Goal: Information Seeking & Learning: Learn about a topic

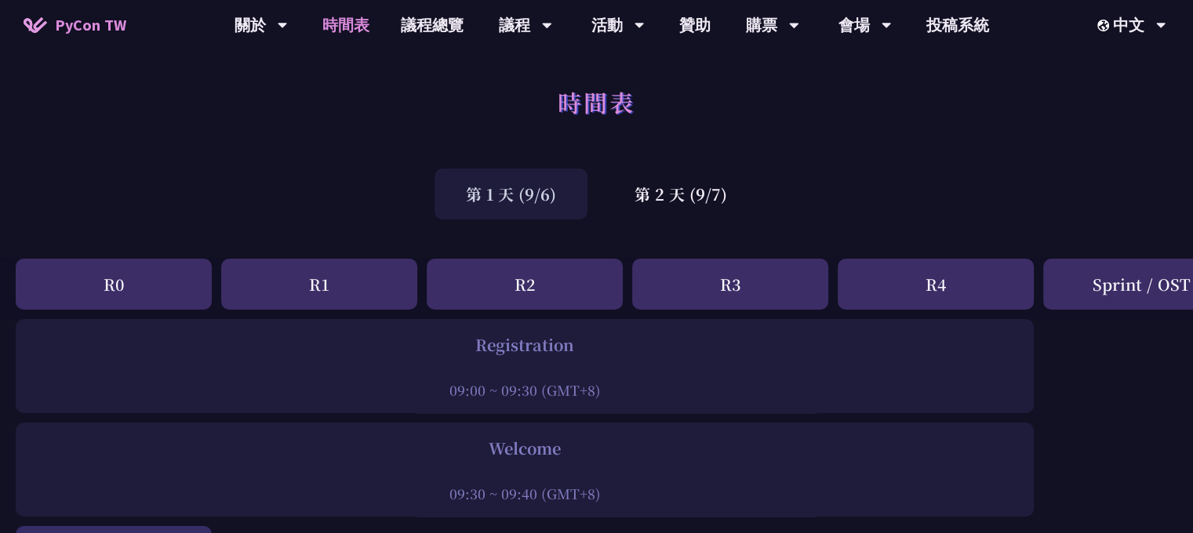
scroll to position [209, 0]
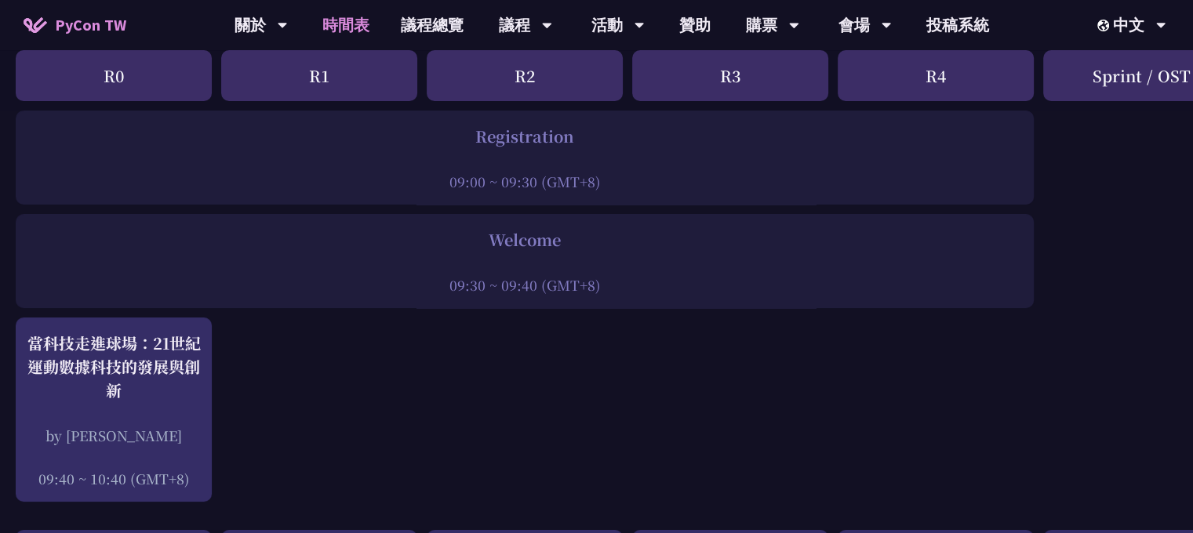
drag, startPoint x: 475, startPoint y: 131, endPoint x: 616, endPoint y: 136, distance: 140.5
click at [608, 136] on div "Registration" at bounding box center [525, 137] width 1002 height 24
drag, startPoint x: 513, startPoint y: 248, endPoint x: 595, endPoint y: 250, distance: 82.4
click at [590, 250] on div "Welcome" at bounding box center [525, 240] width 1002 height 24
click at [595, 252] on div at bounding box center [525, 264] width 1002 height 24
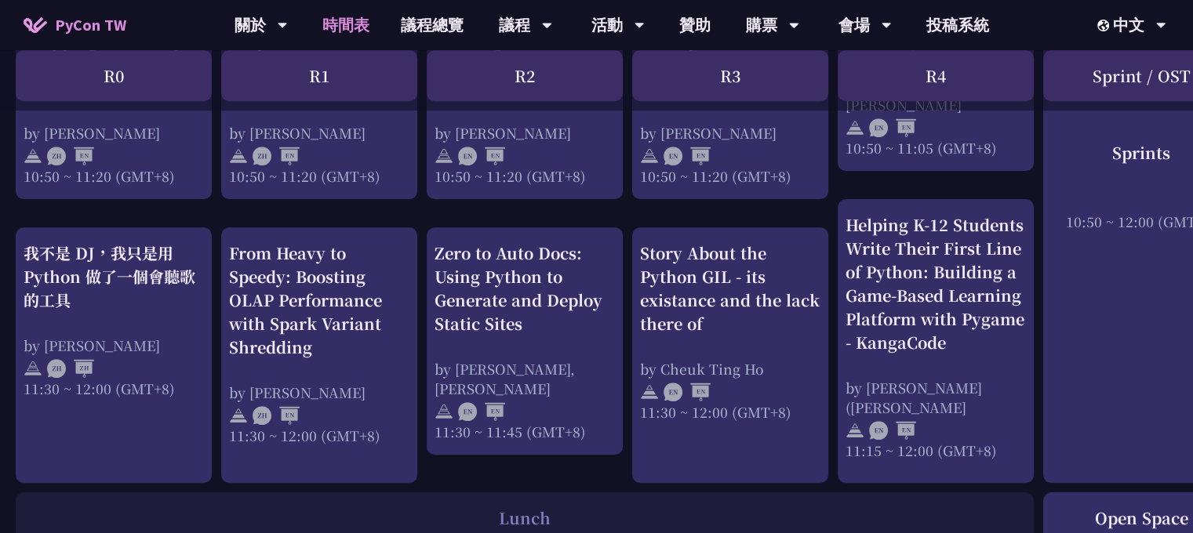
scroll to position [836, 0]
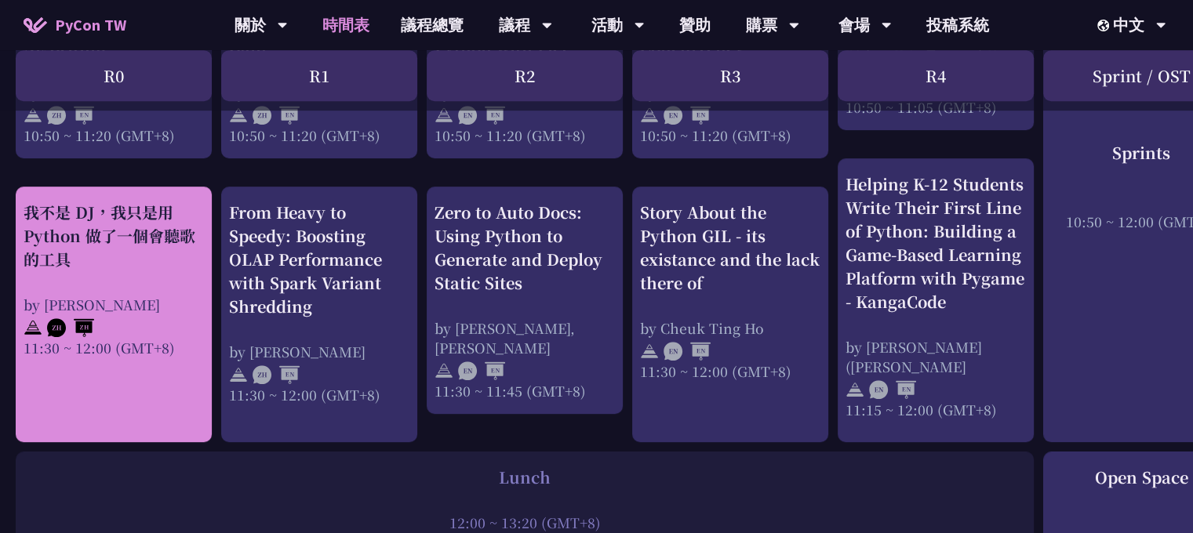
click at [138, 280] on div "我不是 DJ，我只是用 Python 做了一個會聽歌的工具 by [PERSON_NAME]凱 11:30 ~ 12:00 (GMT+8)" at bounding box center [114, 279] width 180 height 157
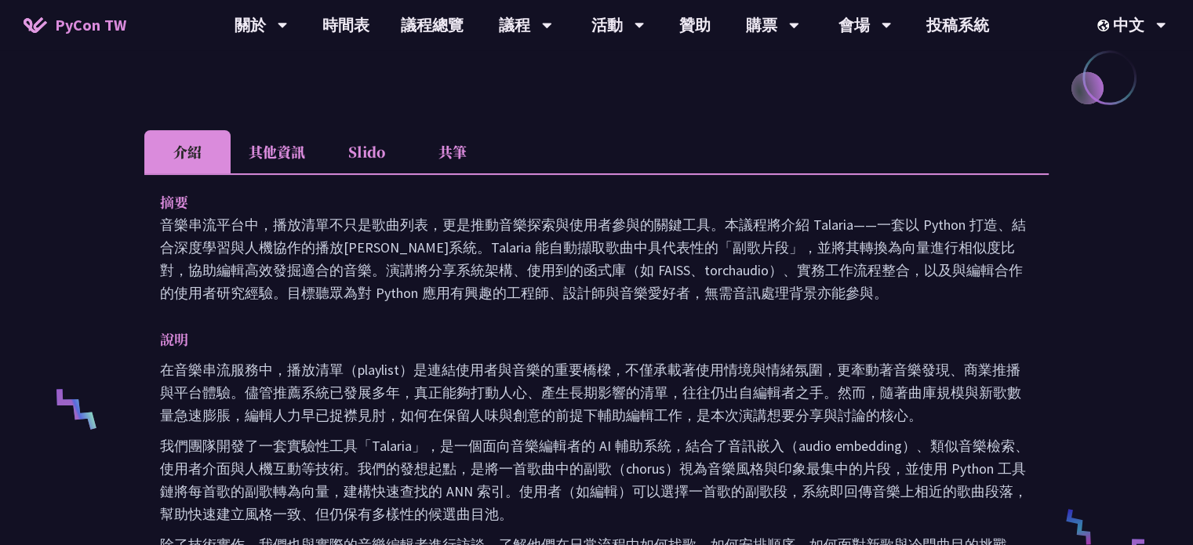
scroll to position [418, 0]
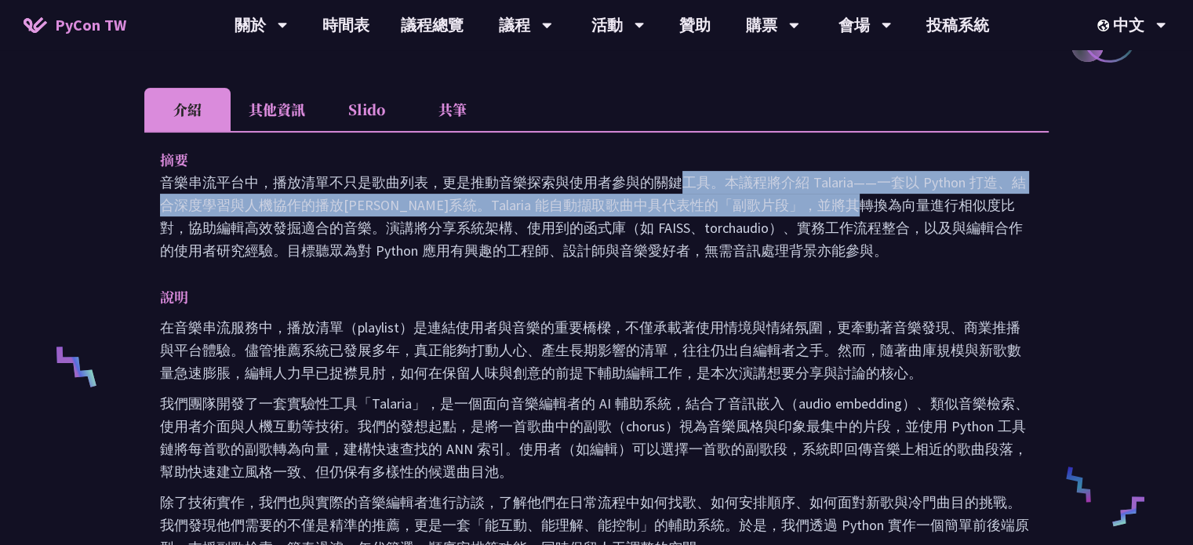
drag, startPoint x: 599, startPoint y: 191, endPoint x: 639, endPoint y: 215, distance: 46.8
click at [639, 215] on p "音樂串流平台中，播放清單不只是歌曲列表，更是推動音樂探索與使用者參與的關鍵工具。本議程將介紹 Talaria——一套以 Python 打造、結合深度學習與人機…" at bounding box center [596, 216] width 873 height 91
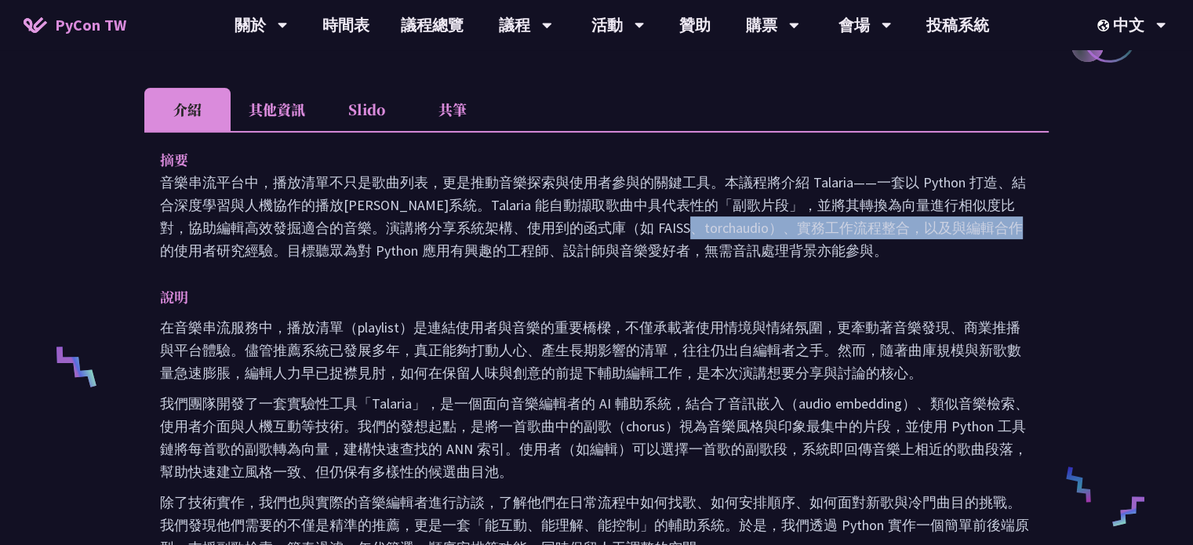
drag, startPoint x: 499, startPoint y: 218, endPoint x: 793, endPoint y: 238, distance: 295.5
click at [793, 238] on p "音樂串流平台中，播放清單不只是歌曲列表，更是推動音樂探索與使用者參與的關鍵工具。本議程將介紹 Talaria——一套以 Python 打造、結合深度學習與人機…" at bounding box center [596, 216] width 873 height 91
drag, startPoint x: 793, startPoint y: 238, endPoint x: 765, endPoint y: 240, distance: 28.3
click at [794, 238] on p "音樂串流平台中，播放清單不只是歌曲列表，更是推動音樂探索與使用者參與的關鍵工具。本議程將介紹 Talaria——一套以 Python 打造、結合深度學習與人機…" at bounding box center [596, 216] width 873 height 91
drag, startPoint x: 474, startPoint y: 240, endPoint x: 695, endPoint y: 244, distance: 221.9
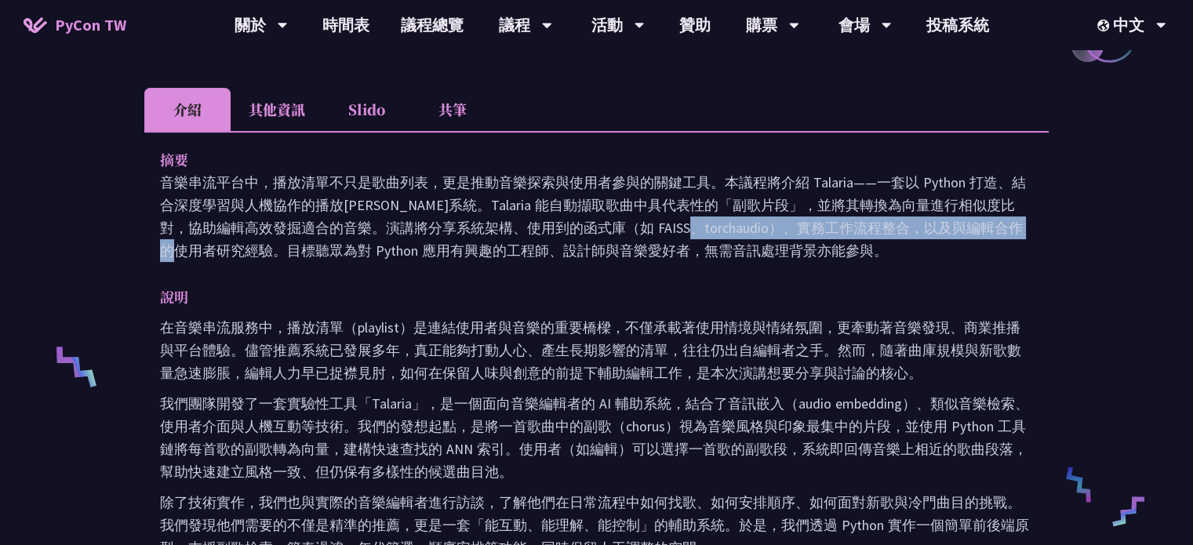
click at [672, 243] on p "音樂串流平台中，播放清單不只是歌曲列表，更是推動音樂探索與使用者參與的關鍵工具。本議程將介紹 Talaria——一套以 Python 打造、結合深度學習與人機…" at bounding box center [596, 216] width 873 height 91
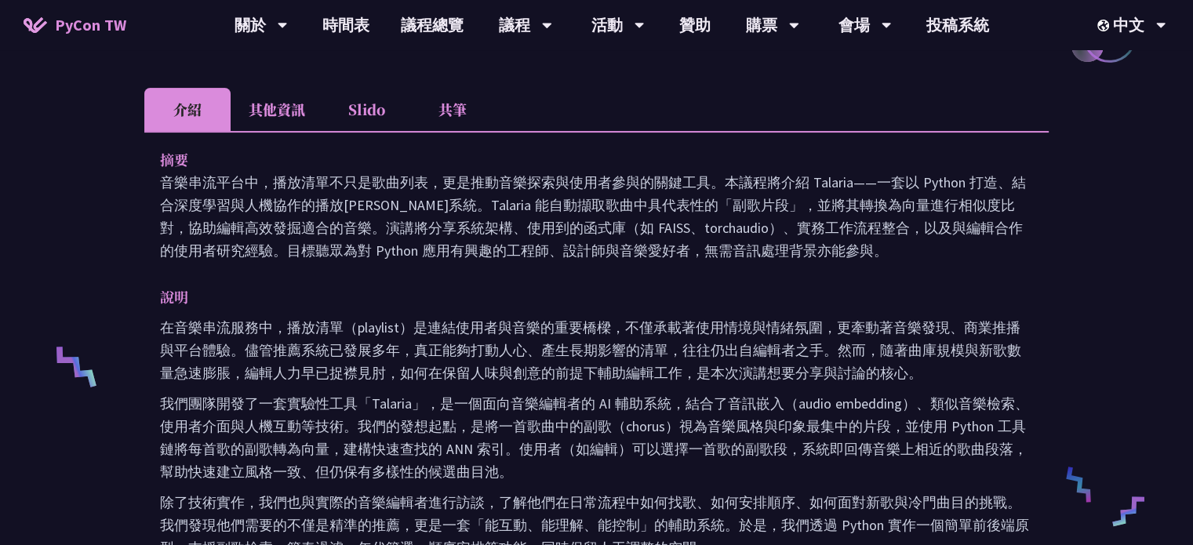
click at [702, 244] on p "音樂串流平台中，播放清單不只是歌曲列表，更是推動音樂探索與使用者參與的關鍵工具。本議程將介紹 Talaria——一套以 Python 打造、結合深度學習與人機…" at bounding box center [596, 216] width 873 height 91
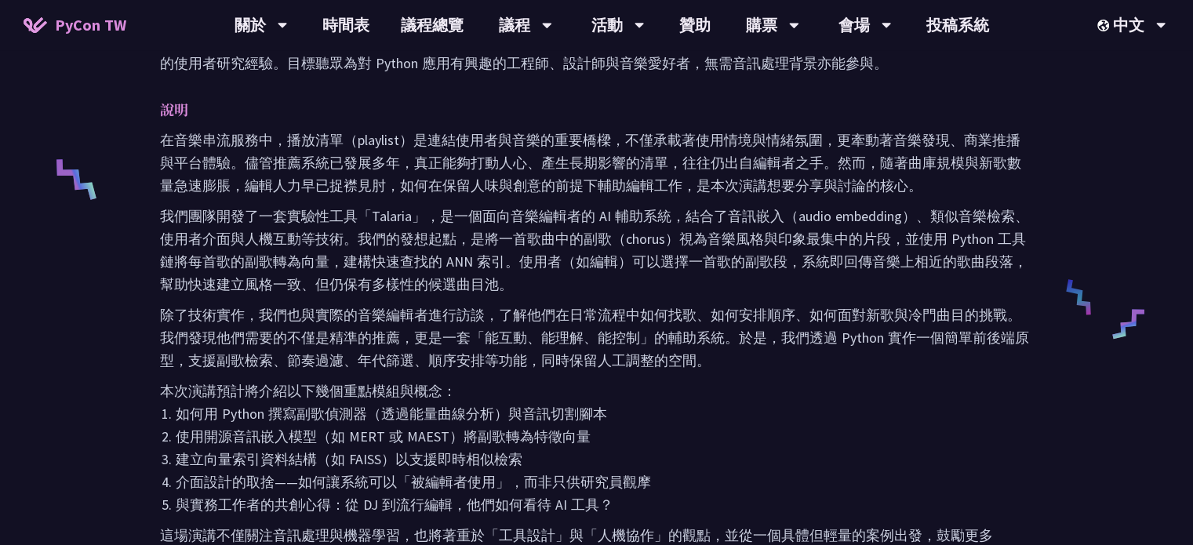
scroll to position [710, 0]
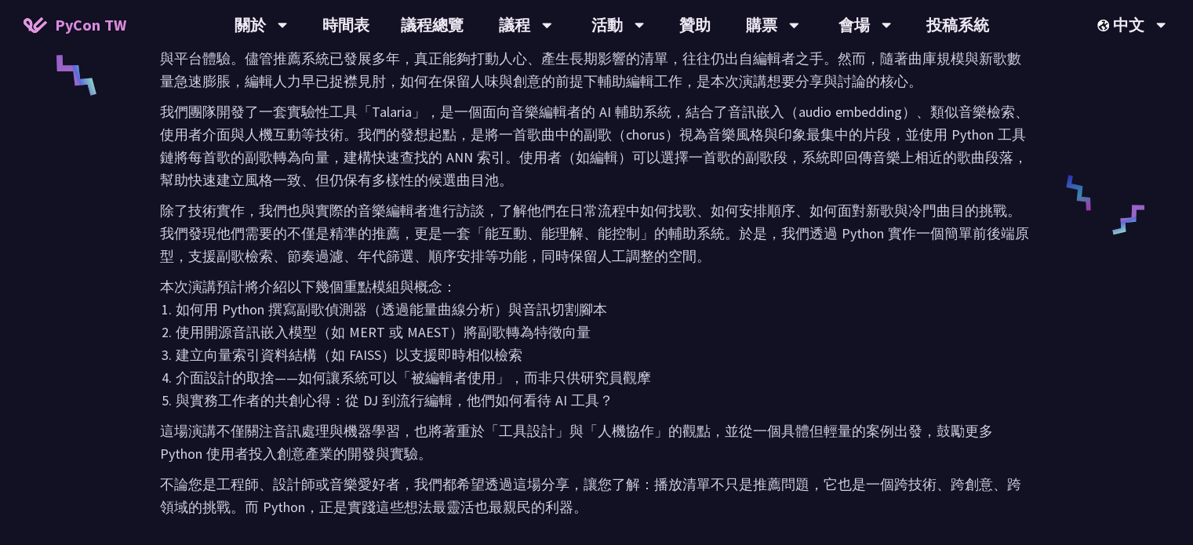
drag, startPoint x: 493, startPoint y: 333, endPoint x: 554, endPoint y: 333, distance: 61.2
click at [555, 329] on li "使用開源音訊嵌入模型（如 MERT 或 MAEST）將副歌轉為特徵向量" at bounding box center [604, 332] width 857 height 23
click at [485, 345] on li "建立向量索引資料結構（如 FAISS）以支援即時相似檢索" at bounding box center [604, 354] width 857 height 23
click at [504, 345] on li "建立向量索引資料結構（如 FAISS）以支援即時相似檢索" at bounding box center [604, 354] width 857 height 23
drag, startPoint x: 327, startPoint y: 305, endPoint x: 451, endPoint y: 308, distance: 123.9
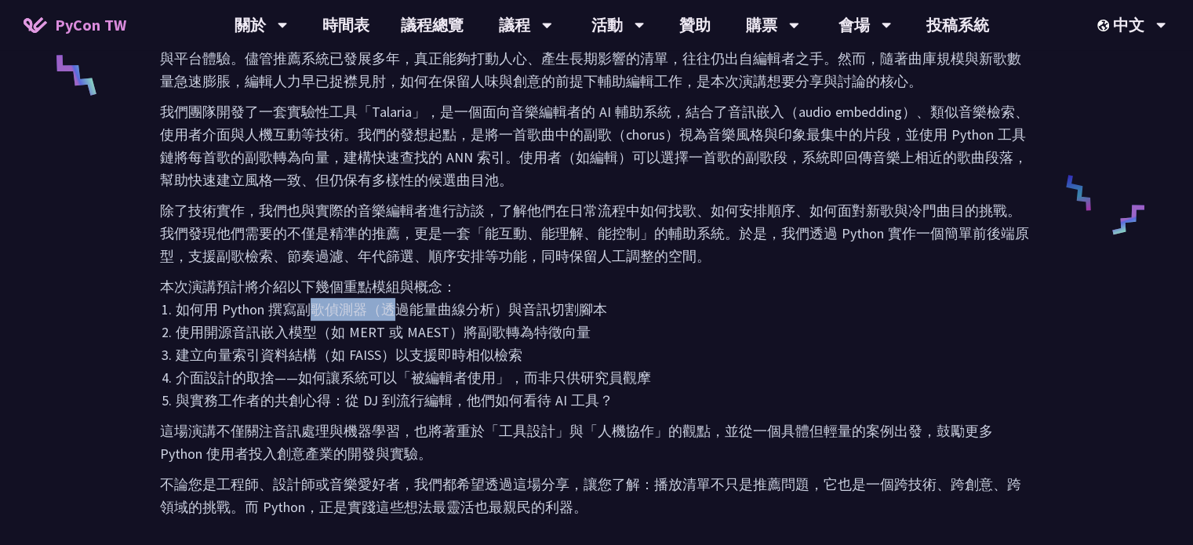
click at [439, 308] on li "如何用 Python 撰寫副歌偵測器（透過能量曲線分析）與音訊切割腳本" at bounding box center [604, 309] width 857 height 23
click at [467, 309] on li "如何用 Python 撰寫副歌偵測器（透過能量曲線分析）與音訊切割腳本" at bounding box center [604, 309] width 857 height 23
drag, startPoint x: 520, startPoint y: 310, endPoint x: 583, endPoint y: 312, distance: 63.6
click at [552, 310] on li "如何用 Python 撰寫副歌偵測器（透過能量曲線分析）與音訊切割腳本" at bounding box center [604, 309] width 857 height 23
click at [584, 312] on li "如何用 Python 撰寫副歌偵測器（透過能量曲線分析）與音訊切割腳本" at bounding box center [604, 309] width 857 height 23
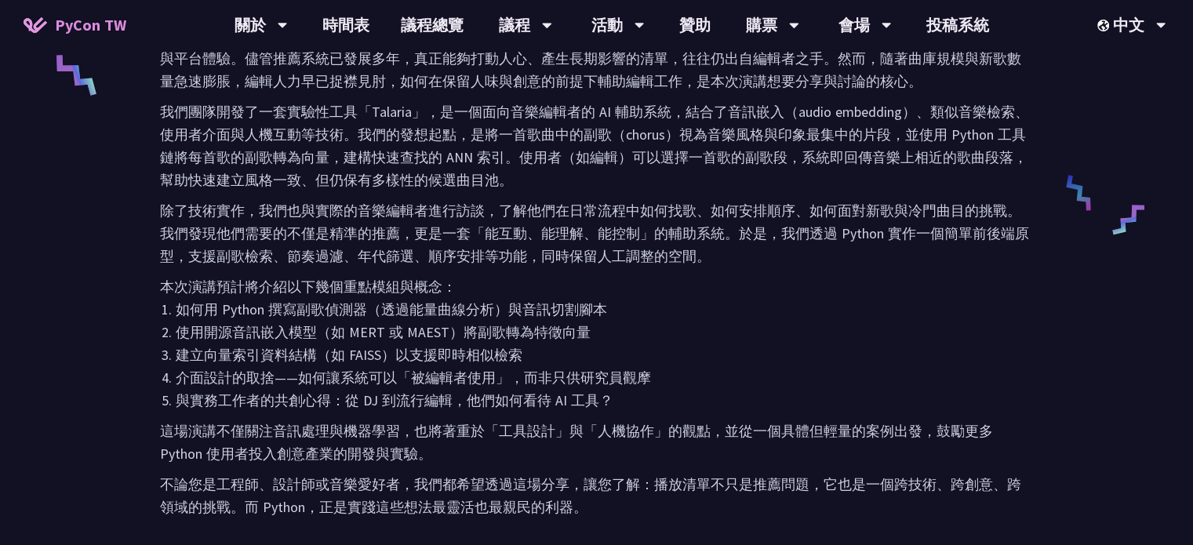
drag, startPoint x: 273, startPoint y: 350, endPoint x: 423, endPoint y: 350, distance: 149.8
click at [351, 348] on li "建立向量索引資料結構（如 FAISS）以支援即時相似檢索" at bounding box center [604, 354] width 857 height 23
click at [419, 350] on li "建立向量索引資料結構（如 FAISS）以支援即時相似檢索" at bounding box center [604, 354] width 857 height 23
click at [532, 348] on li "建立向量索引資料結構（如 FAISS）以支援即時相似檢索" at bounding box center [604, 354] width 857 height 23
click at [533, 349] on li "建立向量索引資料結構（如 FAISS）以支援即時相似檢索" at bounding box center [604, 354] width 857 height 23
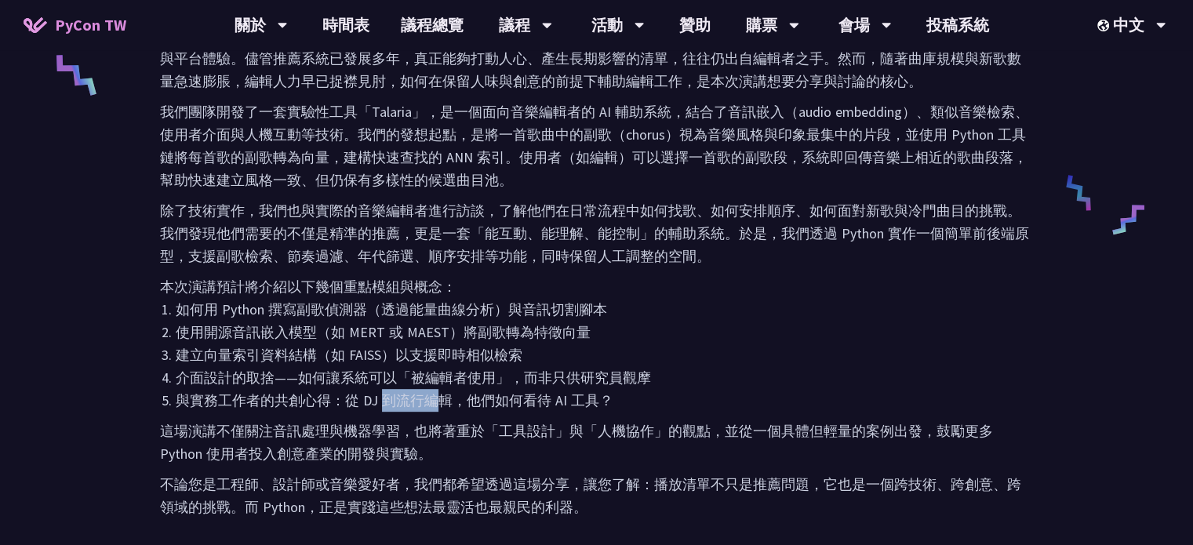
drag, startPoint x: 385, startPoint y: 392, endPoint x: 453, endPoint y: 394, distance: 68.2
click at [453, 394] on li "與實務工作者的共創心得：從 DJ 到流行編輯，他們如何看待 AI 工具？" at bounding box center [604, 400] width 857 height 23
click at [478, 394] on li "與實務工作者的共創心得：從 DJ 到流行編輯，他們如何看待 AI 工具？" at bounding box center [604, 400] width 857 height 23
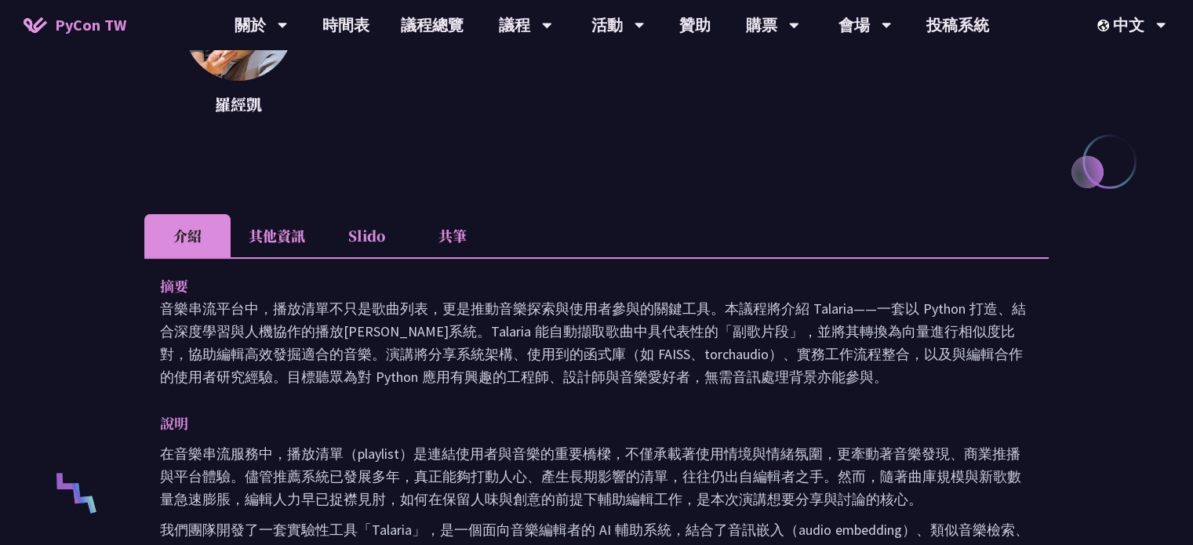
scroll to position [187, 0]
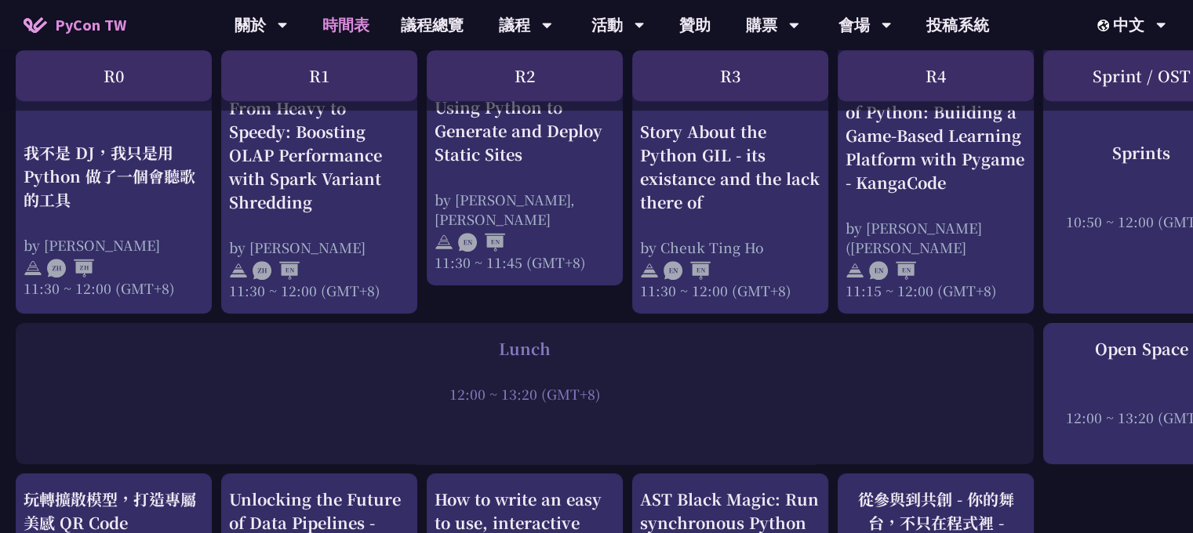
scroll to position [941, 0]
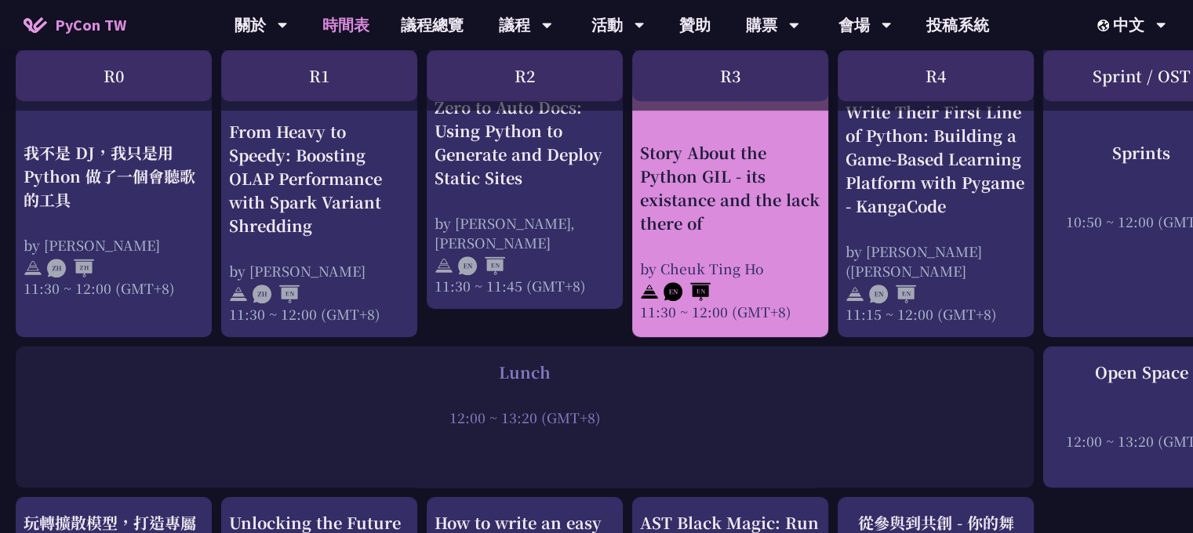
click at [721, 227] on div "Story About the Python GIL - its existance and the lack there of" at bounding box center [730, 188] width 180 height 94
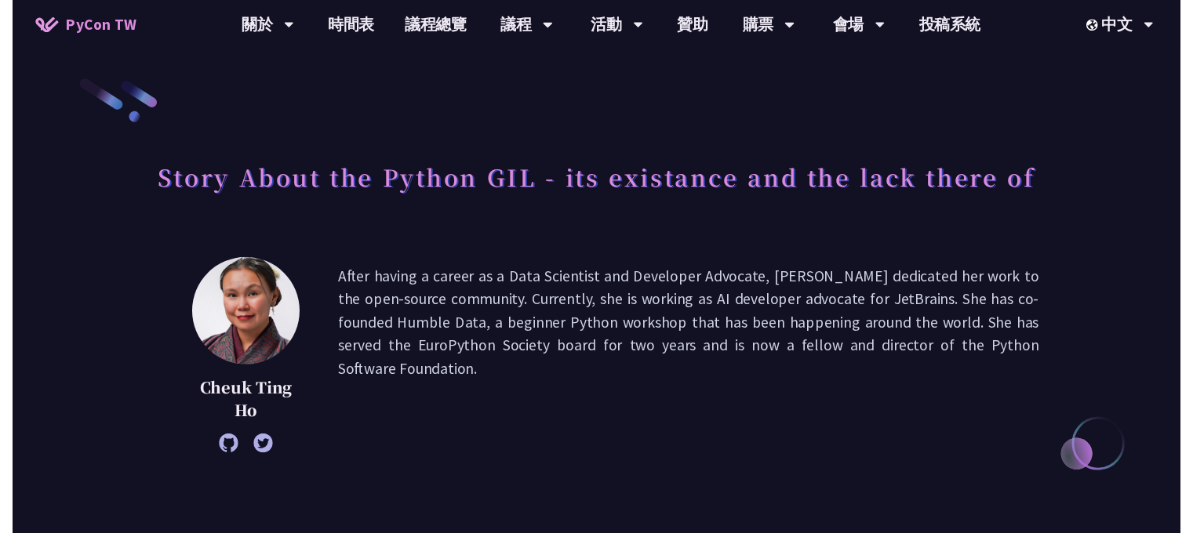
scroll to position [941, 0]
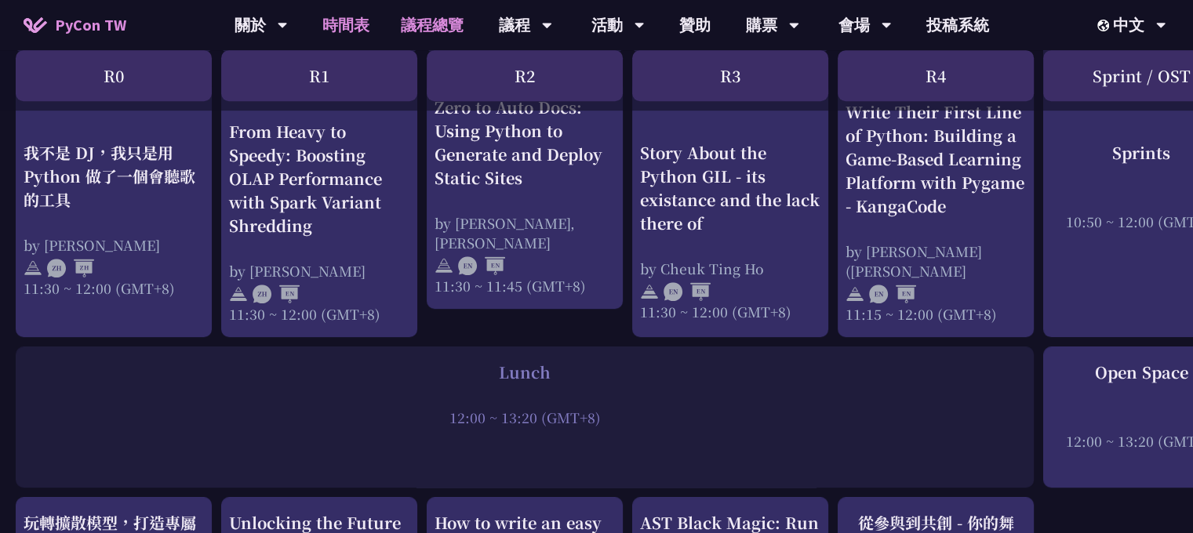
click at [410, 24] on link "議程總覽" at bounding box center [432, 25] width 94 height 50
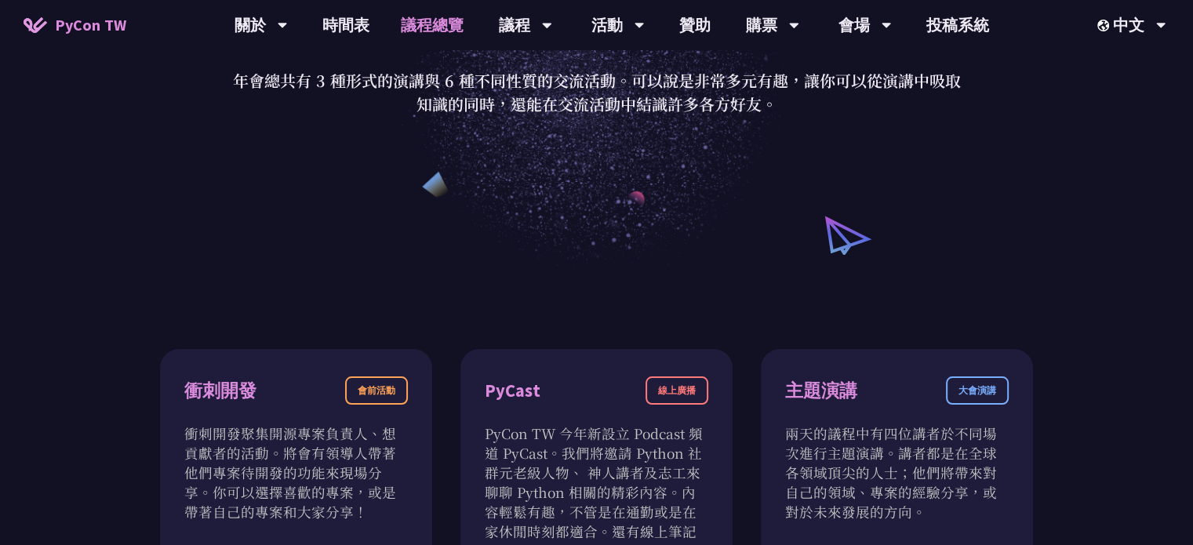
scroll to position [209, 0]
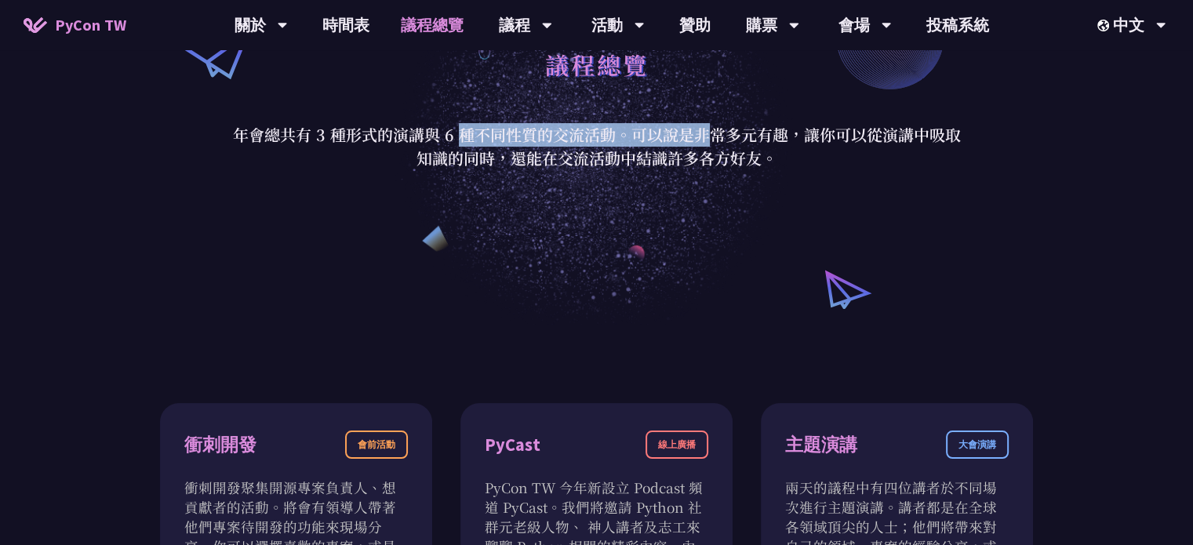
drag, startPoint x: 307, startPoint y: 136, endPoint x: 510, endPoint y: 136, distance: 203.1
click at [510, 136] on p "年會總共有 3 種形式的演講與 6 種不同性質的交流活動。可以說是非常多元有趣，讓你可以從演講中吸取知識的同時，還能在交流活動中結識許多各方好友。" at bounding box center [596, 146] width 729 height 47
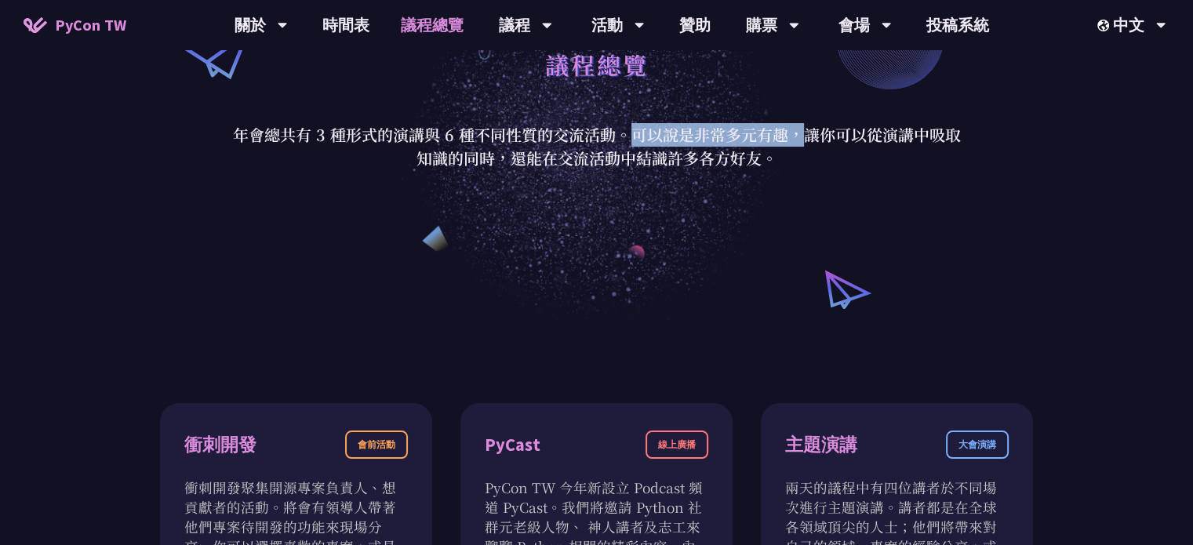
drag, startPoint x: 442, startPoint y: 133, endPoint x: 605, endPoint y: 136, distance: 163.1
click at [605, 136] on p "年會總共有 3 種形式的演講與 6 種不同性質的交流活動。可以說是非常多元有趣，讓你可以從演講中吸取知識的同時，還能在交流活動中結識許多各方好友。" at bounding box center [596, 146] width 729 height 47
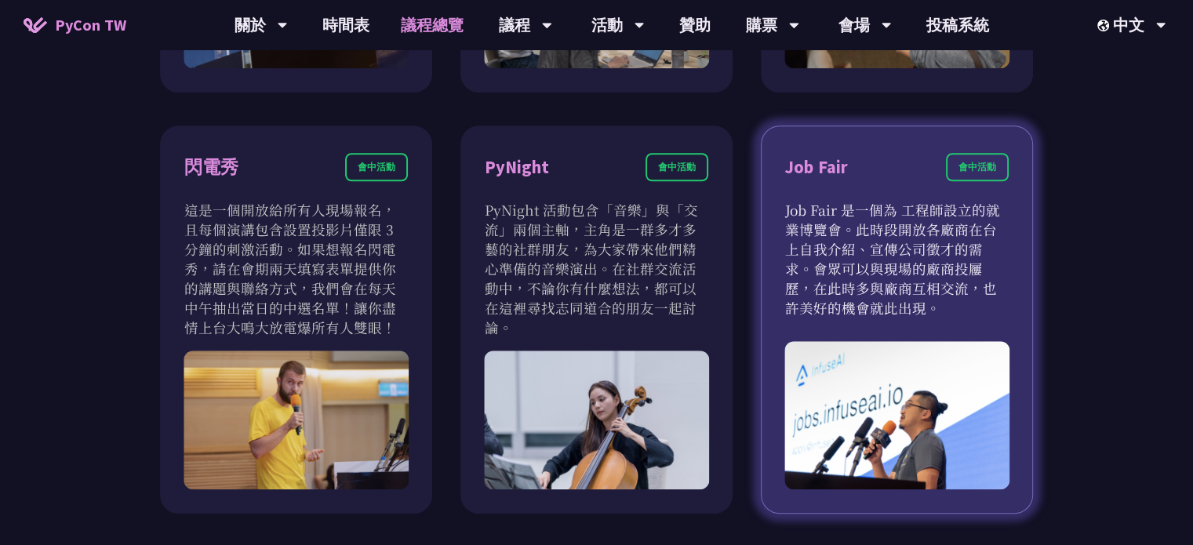
scroll to position [1359, 0]
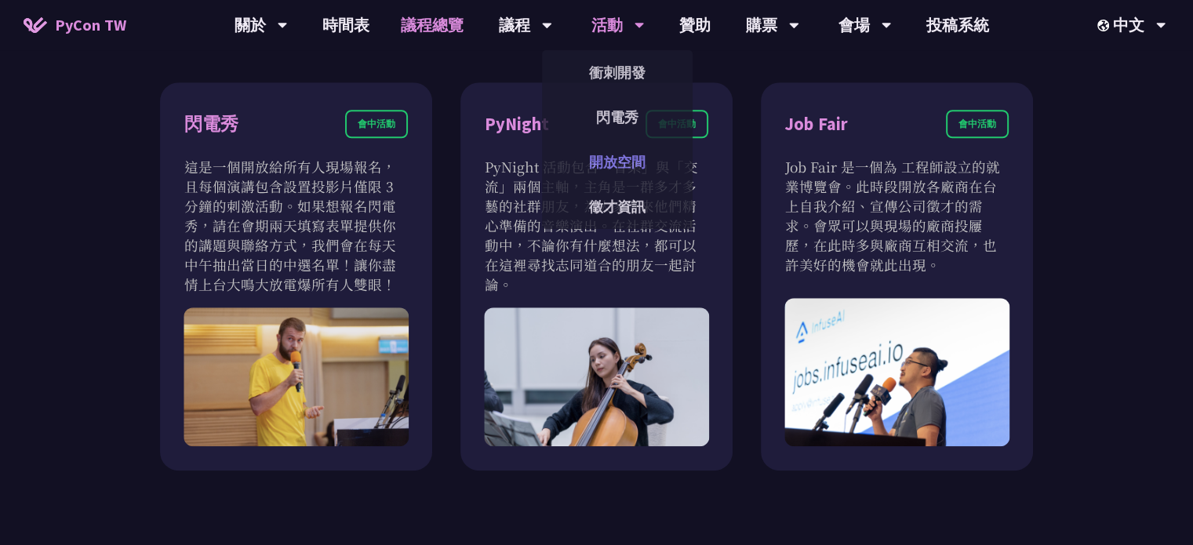
click at [627, 159] on link "開放空間" at bounding box center [617, 161] width 151 height 37
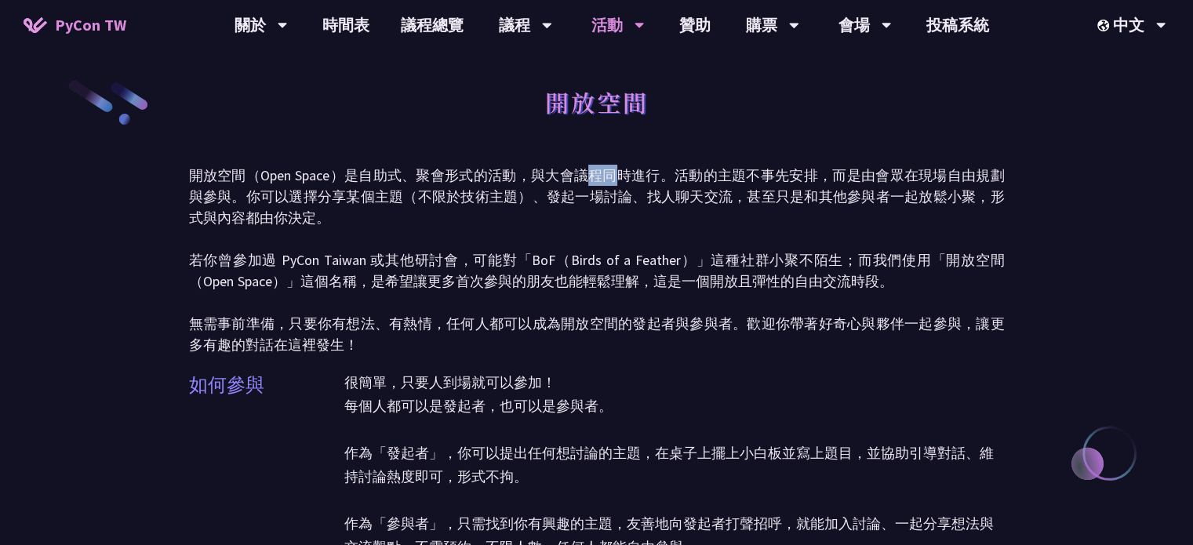
drag, startPoint x: 602, startPoint y: 178, endPoint x: 929, endPoint y: 196, distance: 327.5
click at [772, 196] on p "開放空間（Open Space）是自助式、聚會形式的活動，與大會議程同時進行。活動的主題不事先安排，而是由會眾在現場自由規劃與參與。你可以選擇分享某個主題（不…" at bounding box center [596, 260] width 815 height 191
click at [929, 196] on p "開放空間（Open Space）是自助式、聚會形式的活動，與大會議程同時進行。活動的主題不事先安排，而是由會眾在現場自由規劃與參與。你可以選擇分享某個主題（不…" at bounding box center [596, 260] width 815 height 191
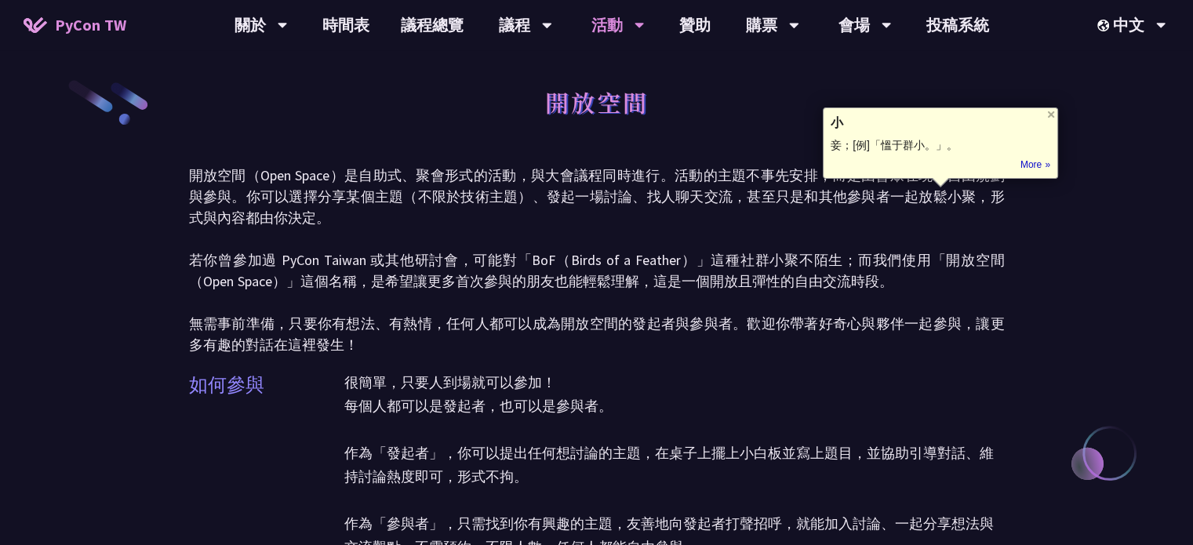
click at [783, 200] on p "開放空間（Open Space）是自助式、聚會形式的活動，與大會議程同時進行。活動的主題不事先安排，而是由會眾在現場自由規劃與參與。你可以選擇分享某個主題（不…" at bounding box center [596, 260] width 815 height 191
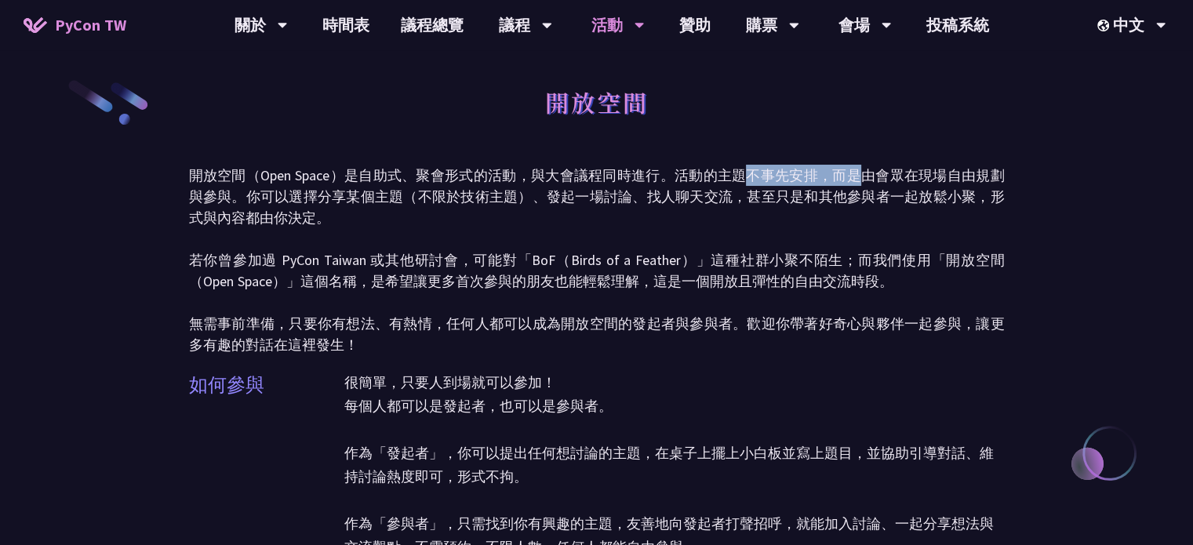
drag, startPoint x: 762, startPoint y: 176, endPoint x: 859, endPoint y: 179, distance: 97.3
click at [862, 176] on p "開放空間（Open Space）是自助式、聚會形式的活動，與大會議程同時進行。活動的主題不事先安排，而是由會眾在現場自由規劃與參與。你可以選擇分享某個主題（不…" at bounding box center [596, 260] width 815 height 191
click at [831, 191] on p "開放空間（Open Space）是自助式、聚會形式的活動，與大會議程同時進行。活動的主題不事先安排，而是由會眾在現場自由規劃與參與。你可以選擇分享某個主題（不…" at bounding box center [596, 260] width 815 height 191
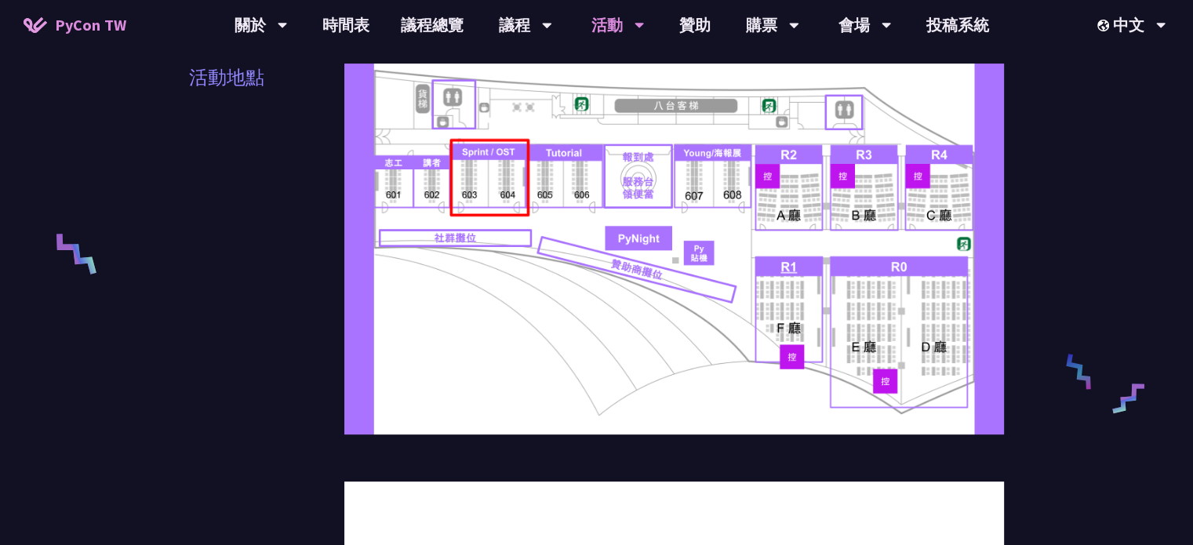
scroll to position [314, 0]
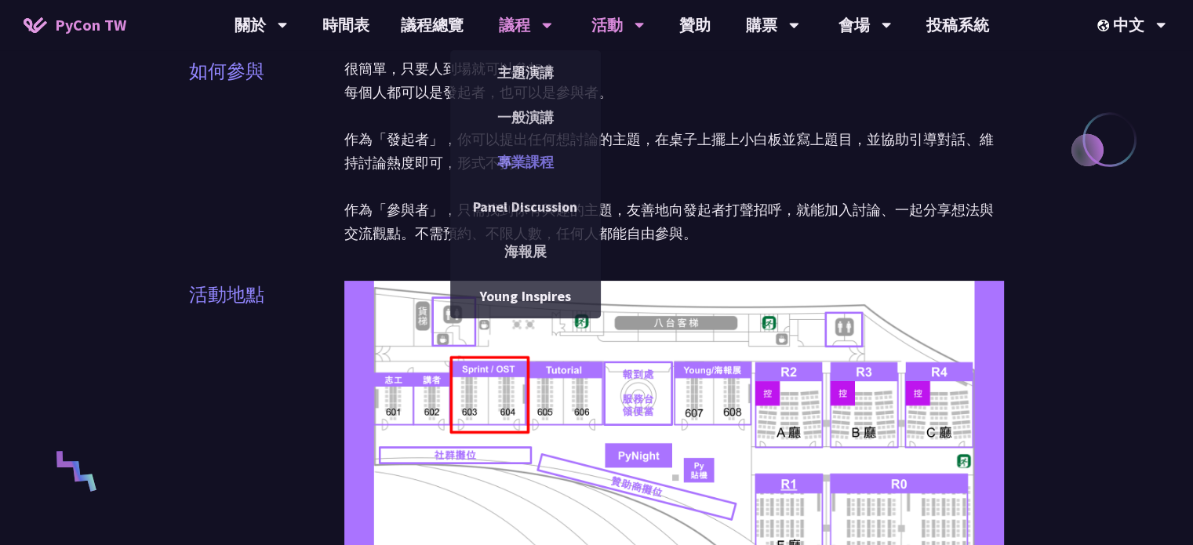
click at [527, 172] on link "專業課程" at bounding box center [525, 161] width 151 height 37
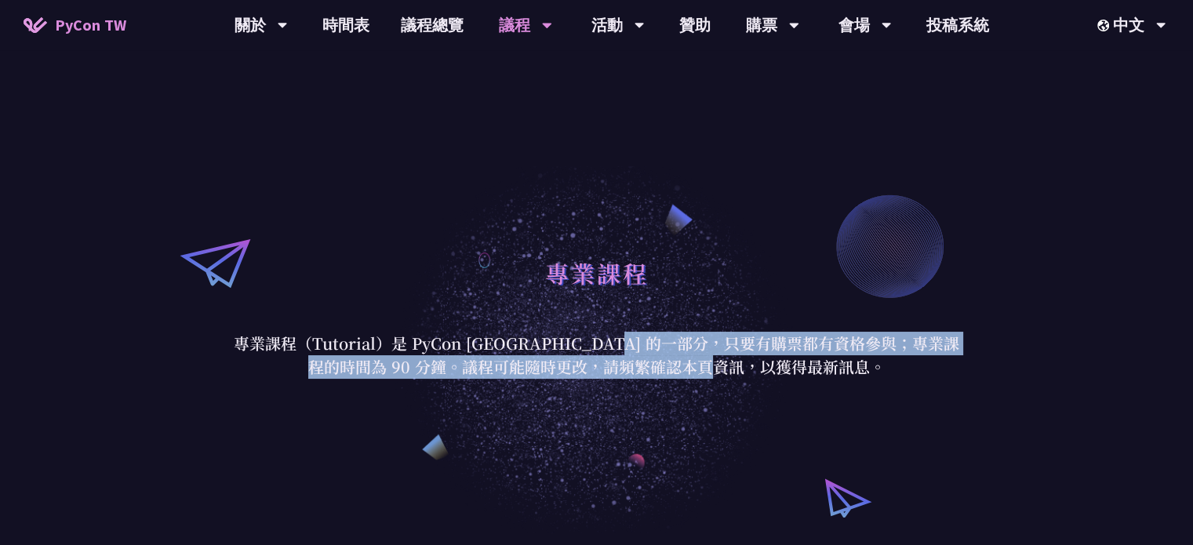
drag, startPoint x: 681, startPoint y: 353, endPoint x: 926, endPoint y: 375, distance: 246.4
click at [926, 375] on p "專業課程（Tutorial）是 PyCon [GEOGRAPHIC_DATA] 的一部分，只要有購票都有資格參與；專業課程的時間為 90 分鐘。議程可能隨時更…" at bounding box center [596, 355] width 729 height 47
click at [681, 376] on p "專業課程（Tutorial）是 PyCon [GEOGRAPHIC_DATA] 的一部分，只要有購票都有資格參與；專業課程的時間為 90 分鐘。議程可能隨時更…" at bounding box center [596, 355] width 729 height 47
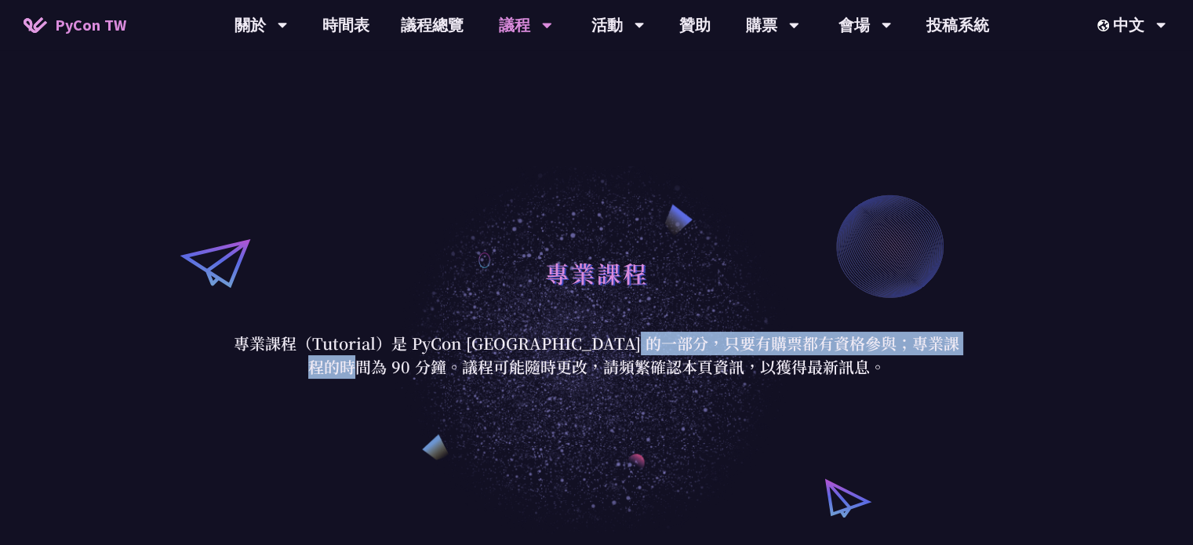
drag, startPoint x: 445, startPoint y: 366, endPoint x: 720, endPoint y: 354, distance: 274.7
click at [719, 354] on p "專業課程（Tutorial）是 PyCon [GEOGRAPHIC_DATA] 的一部分，只要有購票都有資格參與；專業課程的時間為 90 分鐘。議程可能隨時更…" at bounding box center [596, 355] width 729 height 47
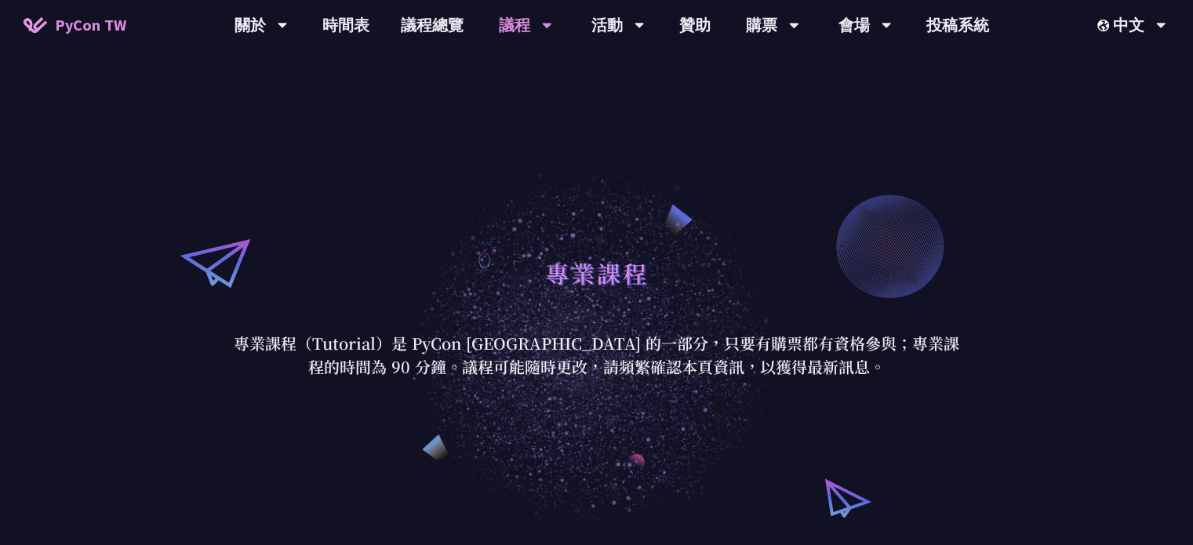
click at [629, 370] on p "專業課程（Tutorial）是 PyCon [GEOGRAPHIC_DATA] 的一部分，只要有購票都有資格參與；專業課程的時間為 90 分鐘。議程可能隨時更…" at bounding box center [596, 355] width 729 height 47
drag, startPoint x: 587, startPoint y: 368, endPoint x: 800, endPoint y: 366, distance: 212.5
click at [790, 366] on p "專業課程（Tutorial）是 PyCon [GEOGRAPHIC_DATA] 的一部分，只要有購票都有資格參與；專業課程的時間為 90 分鐘。議程可能隨時更…" at bounding box center [596, 355] width 729 height 47
click at [800, 366] on p "專業課程（Tutorial）是 PyCon [GEOGRAPHIC_DATA] 的一部分，只要有購票都有資格參與；專業課程的時間為 90 分鐘。議程可能隨時更…" at bounding box center [596, 355] width 729 height 47
drag, startPoint x: 690, startPoint y: 365, endPoint x: 854, endPoint y: 368, distance: 163.9
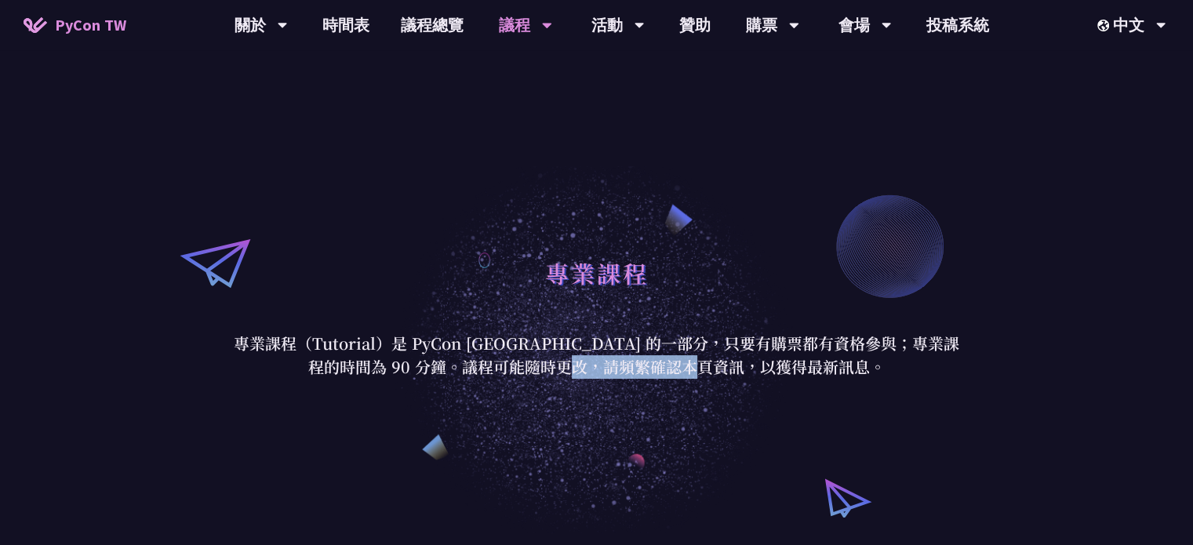
click at [847, 367] on p "專業課程（Tutorial）是 PyCon [GEOGRAPHIC_DATA] 的一部分，只要有購票都有資格參與；專業課程的時間為 90 分鐘。議程可能隨時更…" at bounding box center [596, 355] width 729 height 47
click at [854, 368] on p "專業課程（Tutorial）是 PyCon [GEOGRAPHIC_DATA] 的一部分，只要有購票都有資格參與；專業課程的時間為 90 分鐘。議程可能隨時更…" at bounding box center [596, 355] width 729 height 47
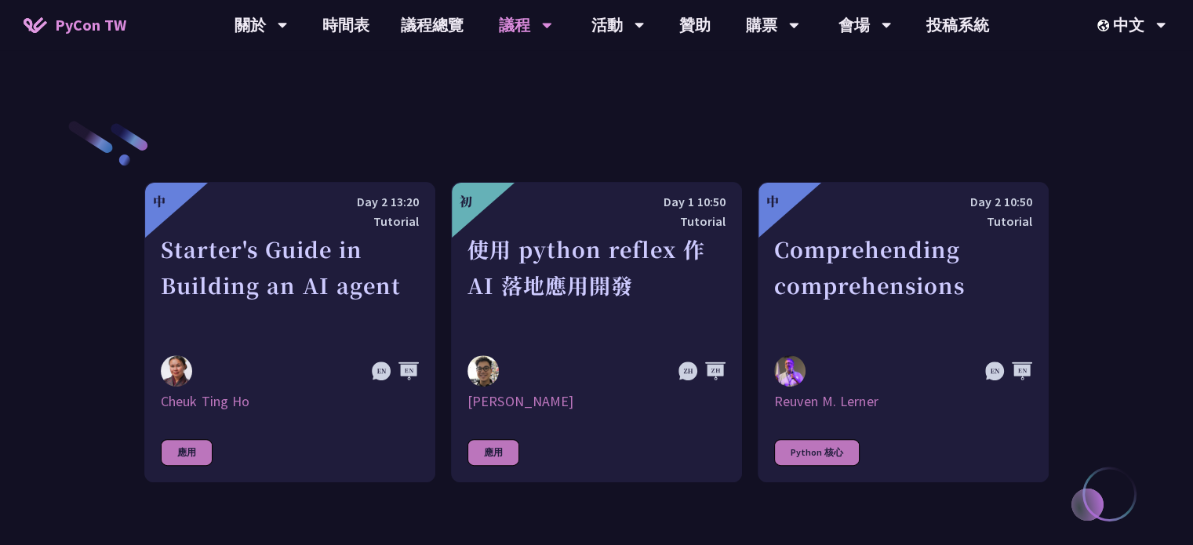
scroll to position [522, 0]
